Goal: Task Accomplishment & Management: Manage account settings

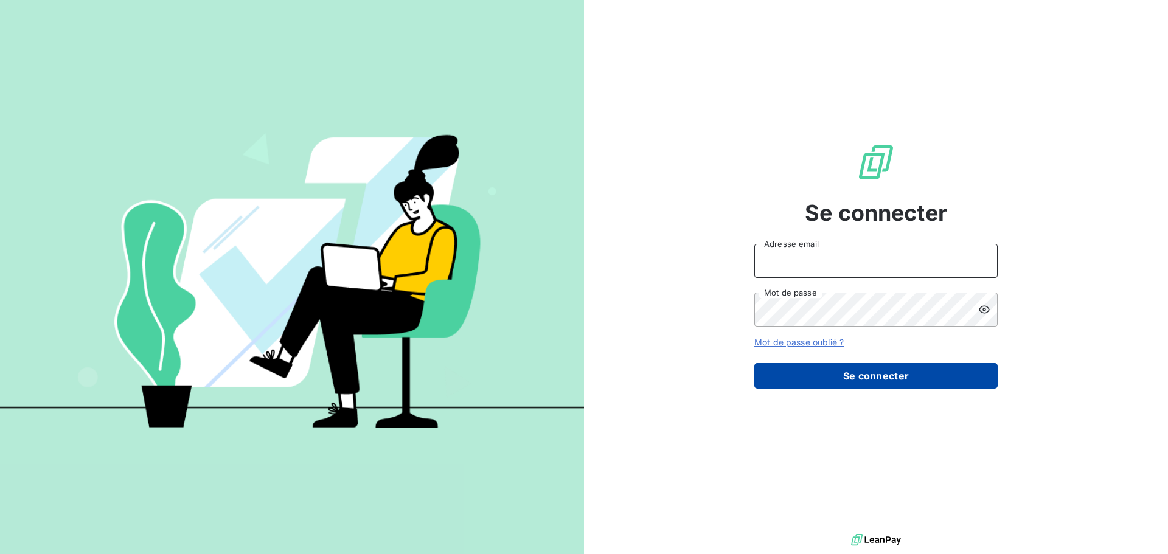
type input "[EMAIL_ADDRESS][DOMAIN_NAME]"
click at [776, 381] on button "Se connecter" at bounding box center [875, 376] width 243 height 26
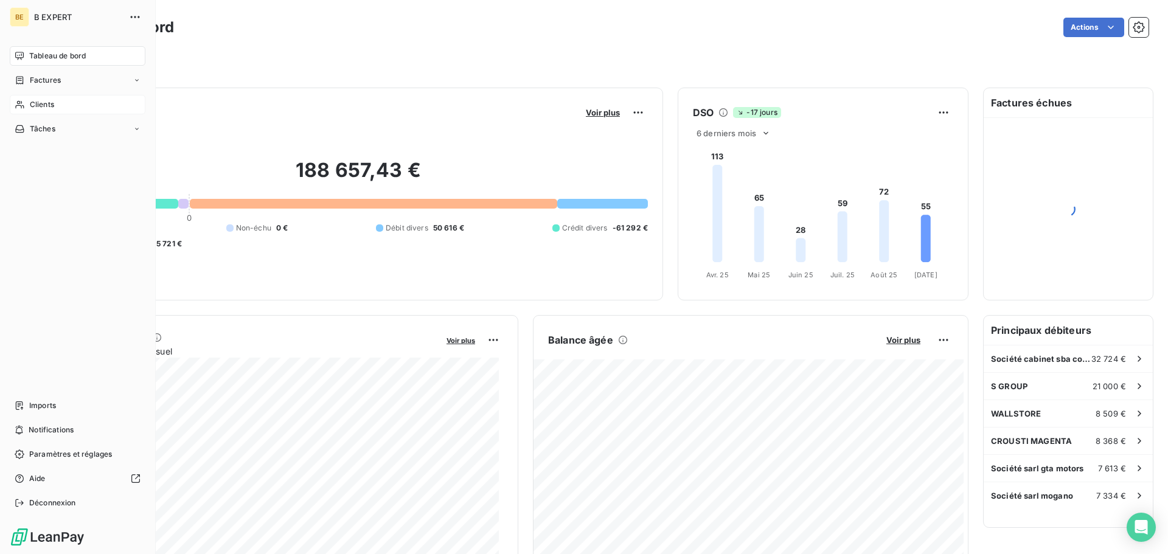
click at [27, 110] on div "Clients" at bounding box center [78, 104] width 136 height 19
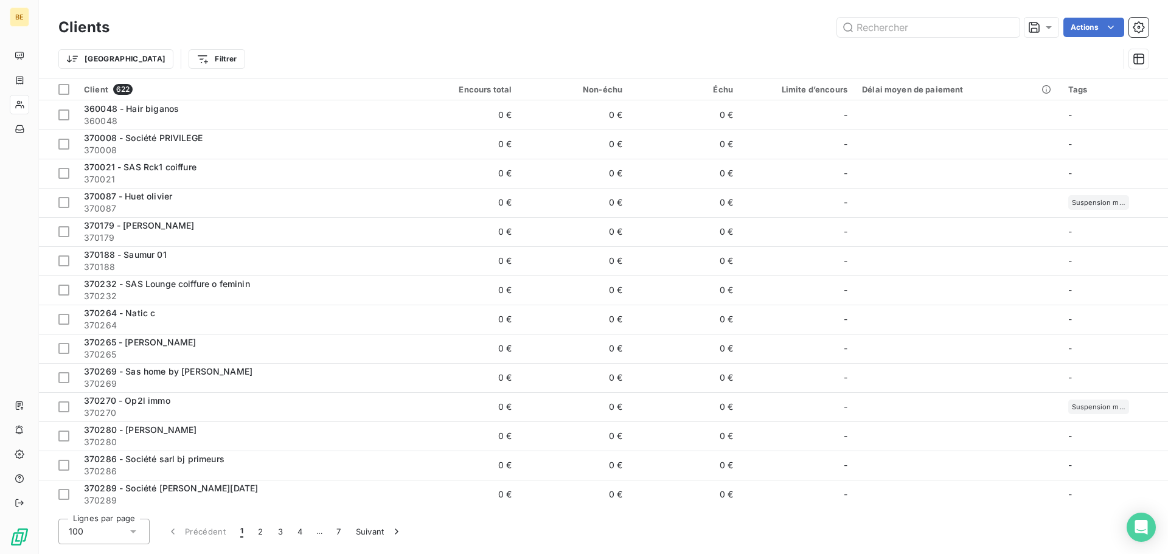
click at [874, 40] on div "Clients Actions" at bounding box center [603, 28] width 1090 height 26
click at [867, 29] on input "text" at bounding box center [928, 27] width 182 height 19
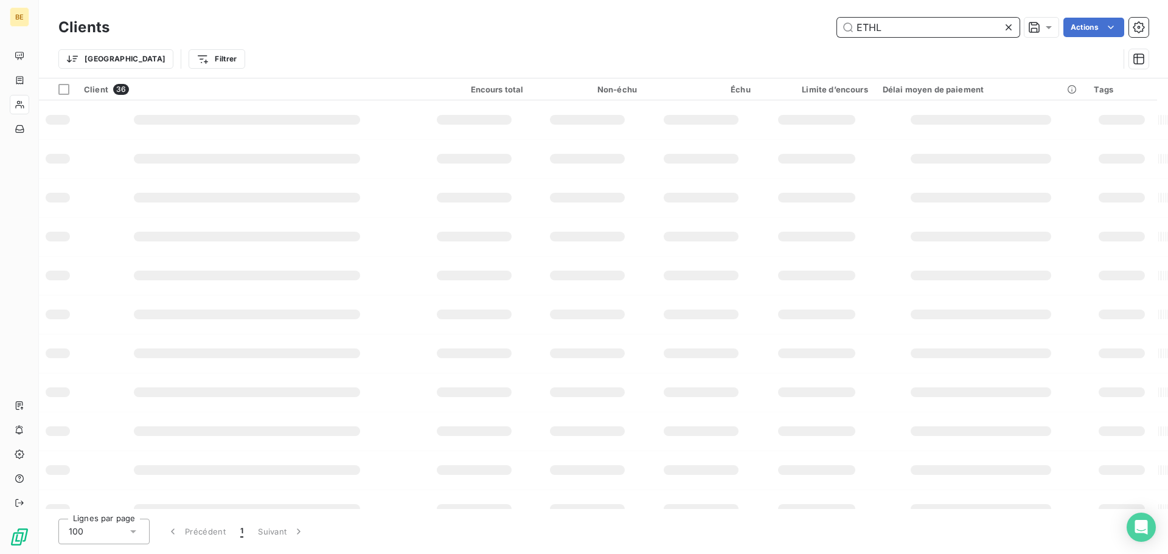
type input "ETHL"
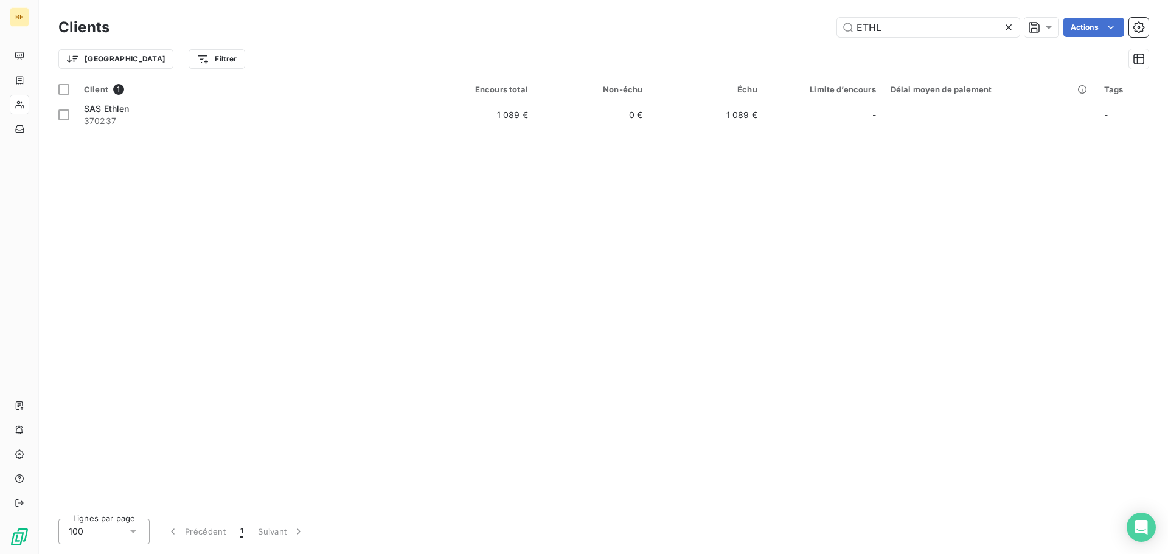
click at [203, 136] on div "Client 1 Encours total Non-échu Échu Limite d’encours Délai moyen de paiement T…" at bounding box center [603, 293] width 1129 height 431
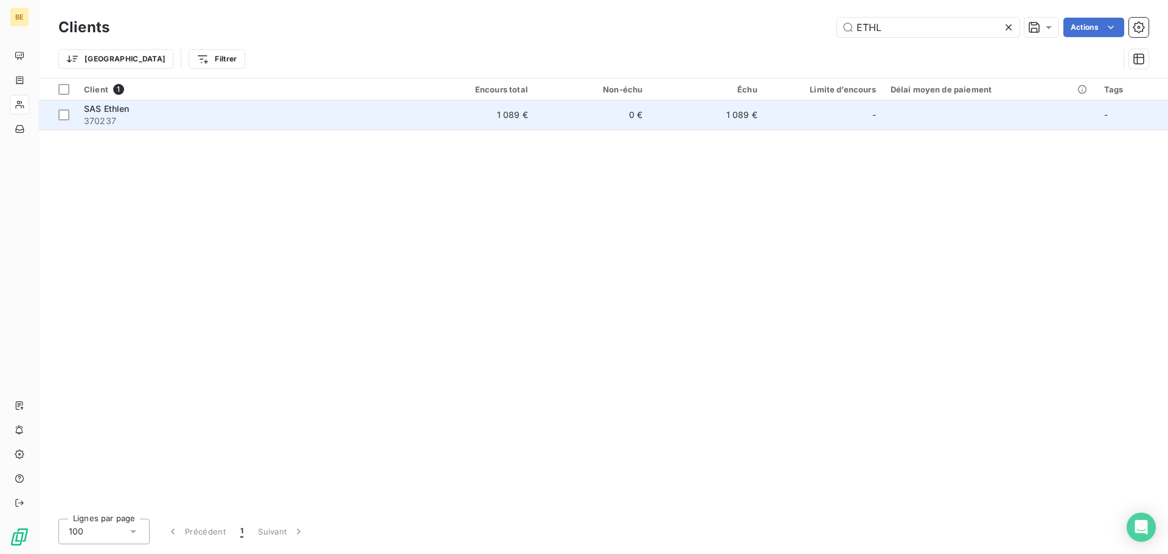
click at [173, 122] on span "370237" at bounding box center [248, 121] width 329 height 12
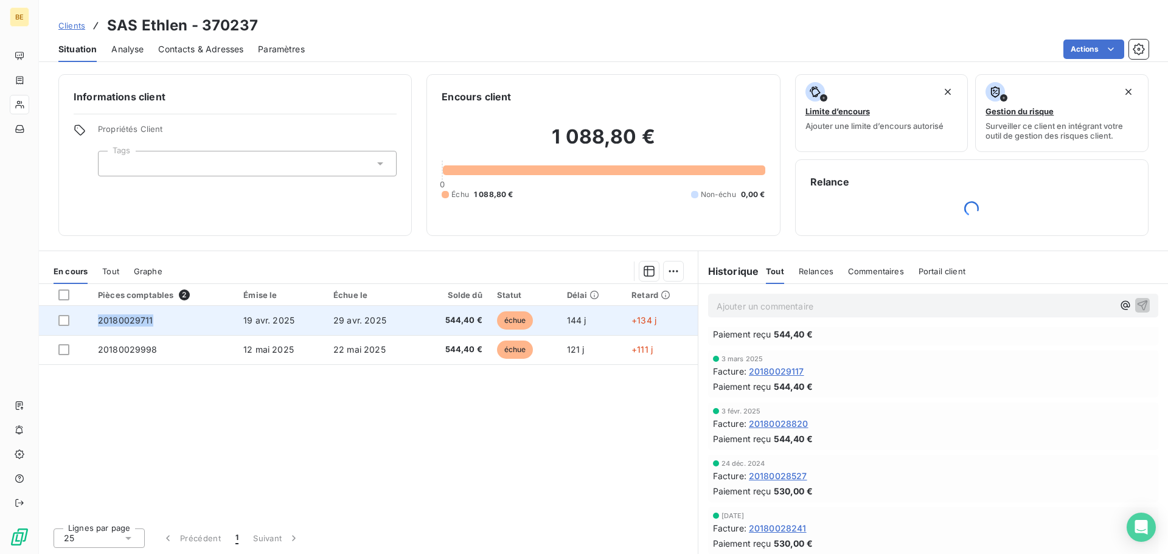
drag, startPoint x: 167, startPoint y: 327, endPoint x: 97, endPoint y: 332, distance: 69.5
click at [97, 332] on td "20180029711" at bounding box center [163, 320] width 145 height 29
